Goal: Transaction & Acquisition: Purchase product/service

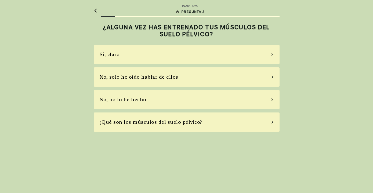
click at [108, 100] on div "No, no lo he hecho" at bounding box center [123, 99] width 47 height 7
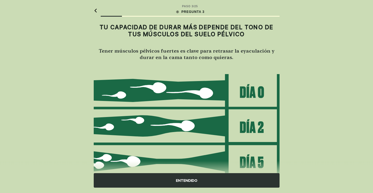
click at [167, 126] on img at bounding box center [187, 144] width 186 height 140
click at [156, 125] on img at bounding box center [187, 144] width 186 height 140
click at [188, 181] on div "ENTENDIDO" at bounding box center [187, 180] width 186 height 14
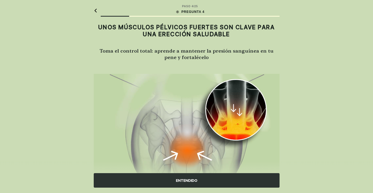
click at [190, 177] on div "ENTENDIDO" at bounding box center [187, 180] width 186 height 14
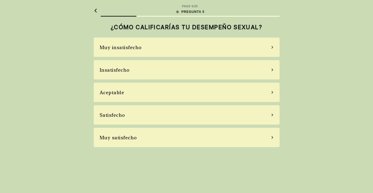
click at [106, 70] on div "Insatisfecho" at bounding box center [115, 69] width 30 height 7
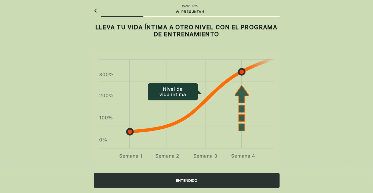
click at [184, 183] on div "ENTENDIDO" at bounding box center [187, 180] width 186 height 14
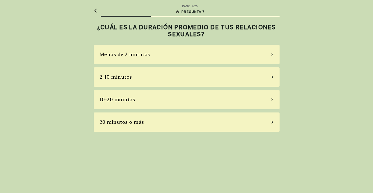
click at [110, 55] on div "Menos de 2 minutos" at bounding box center [125, 54] width 50 height 7
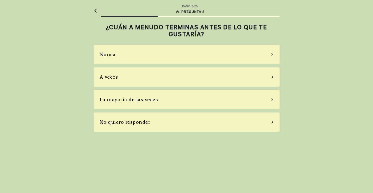
click at [103, 77] on div "A veces" at bounding box center [109, 76] width 19 height 7
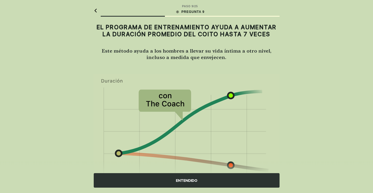
click at [168, 178] on div "ENTENDIDO" at bounding box center [187, 180] width 186 height 14
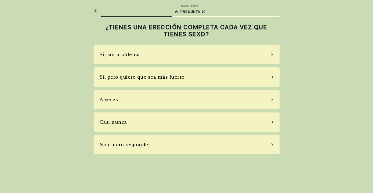
click at [107, 104] on div "A veces" at bounding box center [187, 99] width 186 height 19
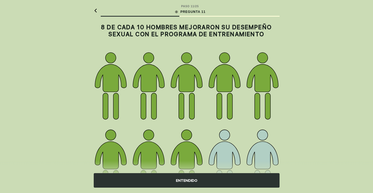
click at [169, 182] on div "ENTENDIDO" at bounding box center [187, 180] width 186 height 14
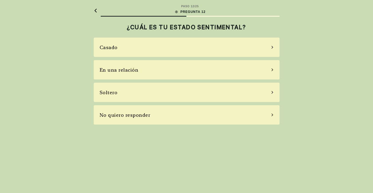
click at [111, 49] on div "Casado" at bounding box center [109, 47] width 18 height 7
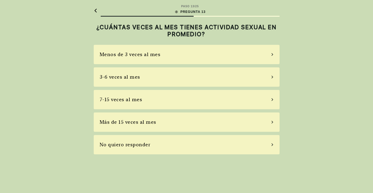
click at [107, 57] on div "Menos de 3 veces al mes" at bounding box center [130, 54] width 61 height 7
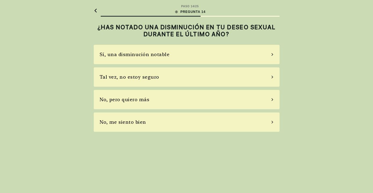
click at [107, 56] on div "Sí, una disminución notable" at bounding box center [135, 54] width 70 height 7
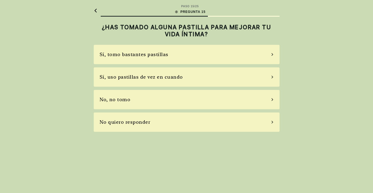
click at [136, 54] on div "Sí, tomo bastantes pastillas" at bounding box center [134, 54] width 69 height 7
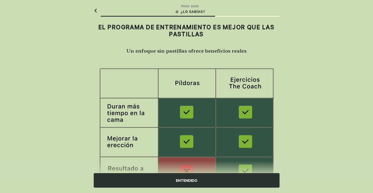
click at [180, 176] on div "ENTENDIDO" at bounding box center [187, 180] width 186 height 14
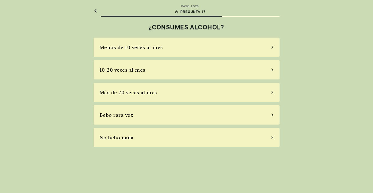
click at [103, 73] on div "10-20 veces al mes" at bounding box center [123, 69] width 46 height 7
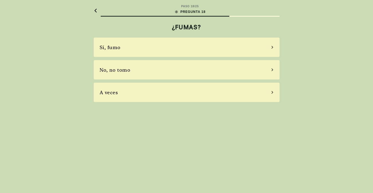
click at [98, 71] on div "No, no tomo" at bounding box center [187, 69] width 186 height 19
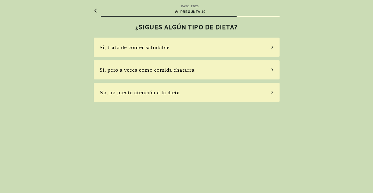
click at [104, 97] on div "No, no presto atención a la dieta" at bounding box center [187, 92] width 186 height 19
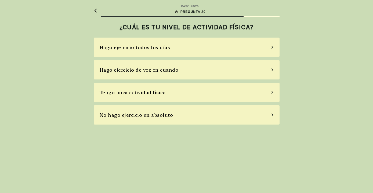
click at [108, 93] on div "Tengo poca actividad física" at bounding box center [133, 92] width 66 height 7
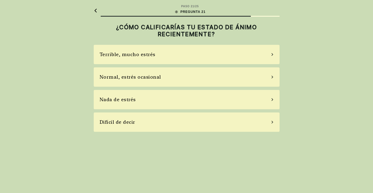
click at [103, 76] on div "Normal, estrés ocasional" at bounding box center [130, 76] width 61 height 7
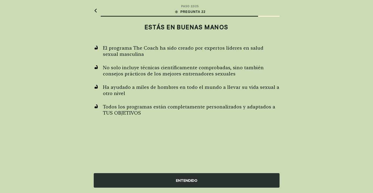
click at [178, 179] on div "ENTENDIDO" at bounding box center [187, 180] width 186 height 14
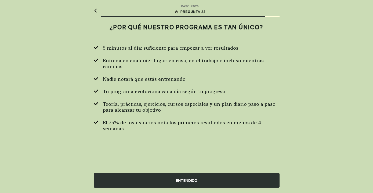
click at [183, 179] on div "ENTENDIDO" at bounding box center [187, 180] width 186 height 14
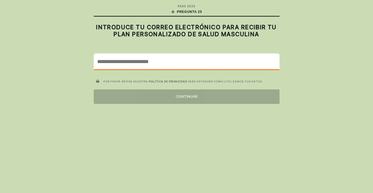
click at [112, 64] on input "email" at bounding box center [186, 62] width 185 height 16
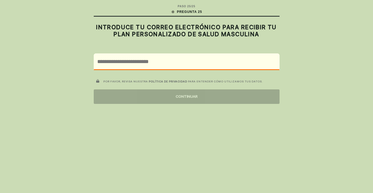
type input "**********"
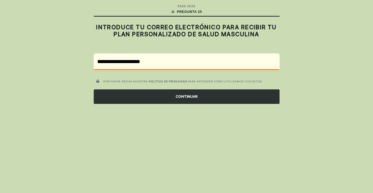
click at [187, 98] on div "CONTINUAR" at bounding box center [187, 96] width 186 height 14
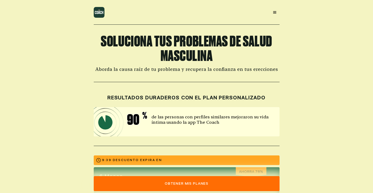
click at [110, 161] on p "9:39 DESCUENTO EXPIRA EN" at bounding box center [132, 160] width 60 height 4
click at [164, 185] on button "Obtener mis planes" at bounding box center [187, 183] width 186 height 15
